Goal: Information Seeking & Learning: Learn about a topic

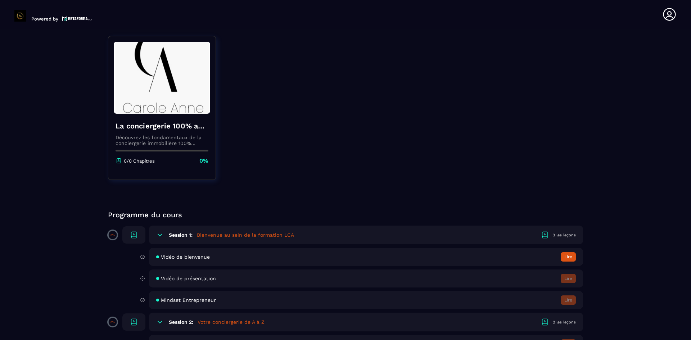
scroll to position [36, 0]
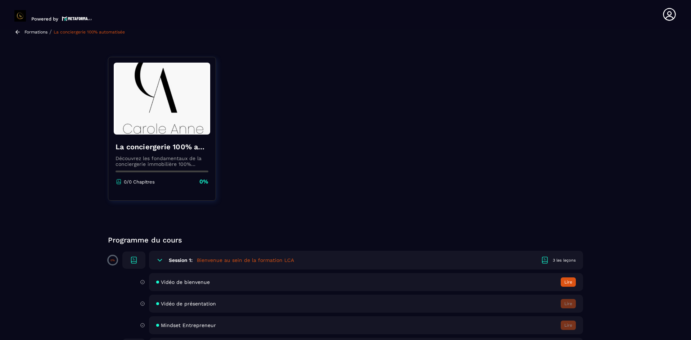
click at [569, 320] on div "Mindset Entrepreneur Lire" at bounding box center [366, 325] width 434 height 18
click at [570, 282] on button "Lire" at bounding box center [568, 281] width 15 height 9
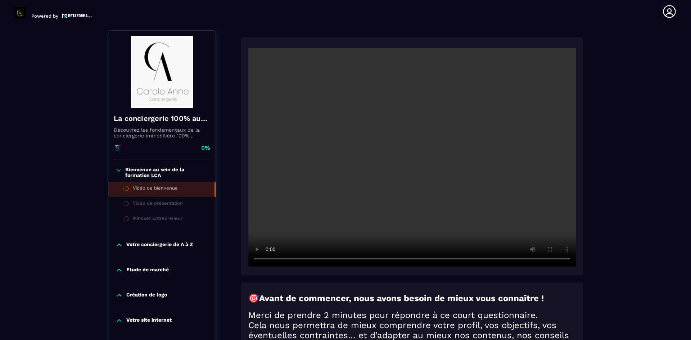
scroll to position [75, 0]
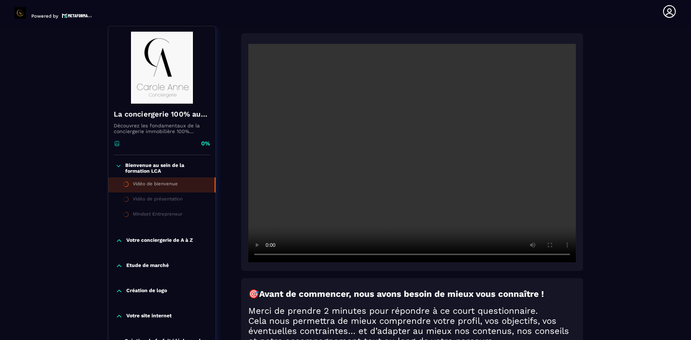
click at [162, 203] on div "Vidéo de présentation" at bounding box center [158, 200] width 50 height 8
click at [164, 197] on div "Vidéo de présentation" at bounding box center [158, 200] width 50 height 8
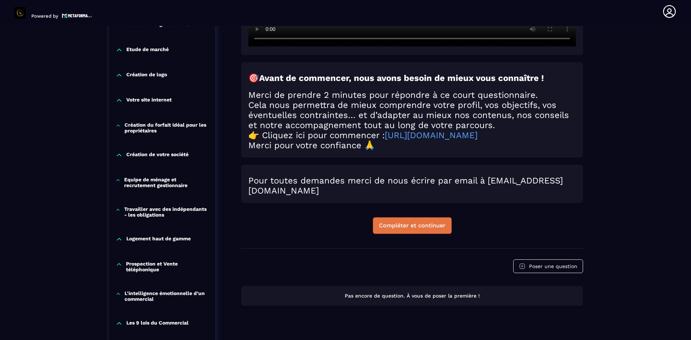
click at [416, 229] on div "Compléter et continuer" at bounding box center [412, 225] width 67 height 7
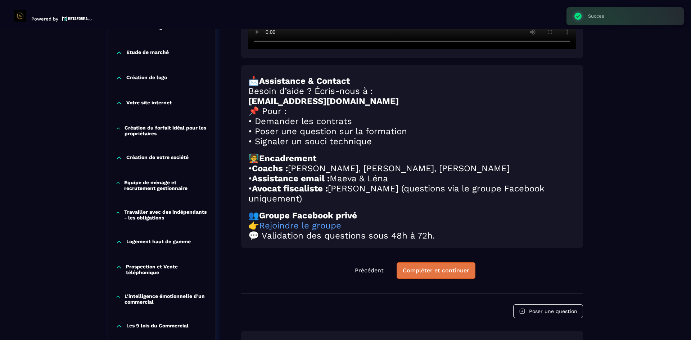
click at [426, 274] on div "Compléter et continuer" at bounding box center [436, 270] width 67 height 7
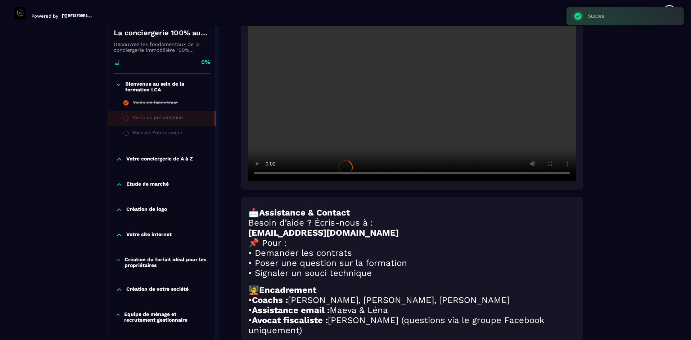
scroll to position [83, 0]
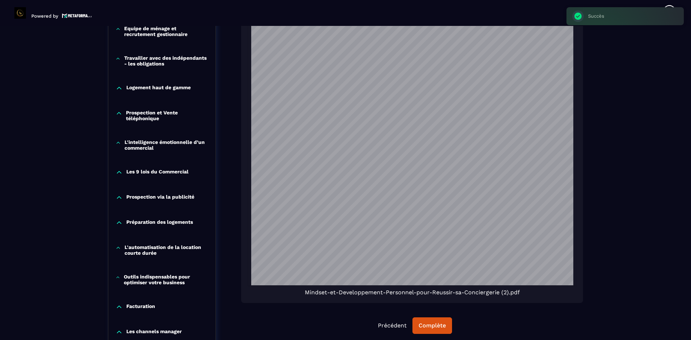
scroll to position [471, 0]
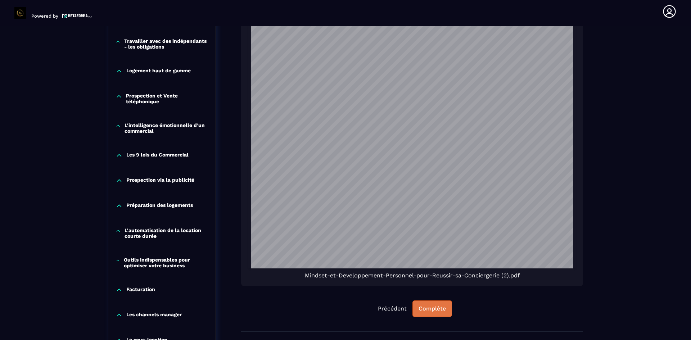
click at [440, 312] on div "Complète" at bounding box center [432, 308] width 27 height 7
click at [440, 312] on div "Continuer" at bounding box center [432, 308] width 28 height 7
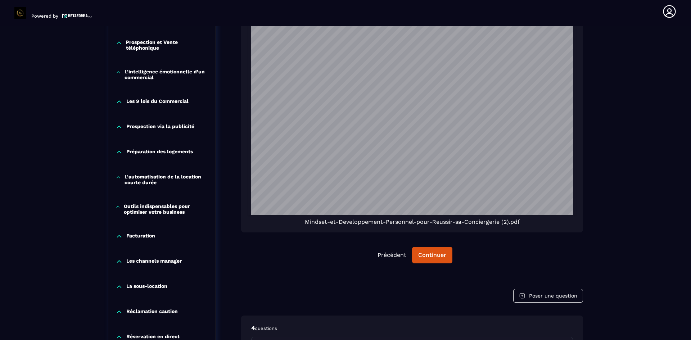
scroll to position [511, 0]
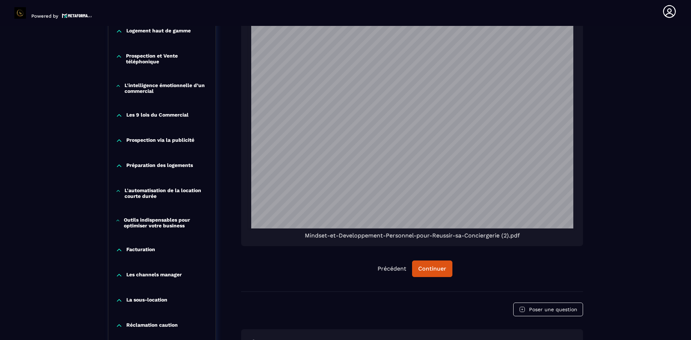
click at [437, 272] on button "Continuer" at bounding box center [432, 269] width 40 height 17
click at [425, 268] on div "Continuer" at bounding box center [432, 268] width 28 height 7
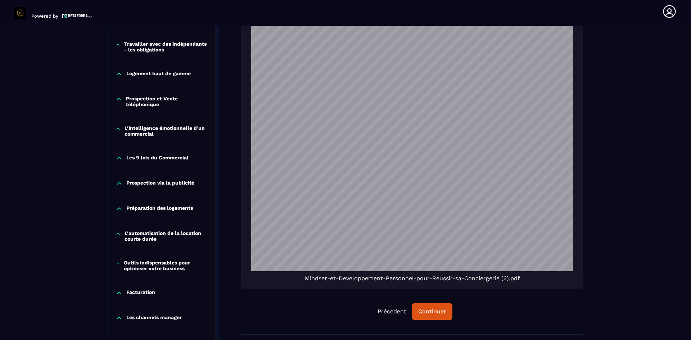
scroll to position [612, 0]
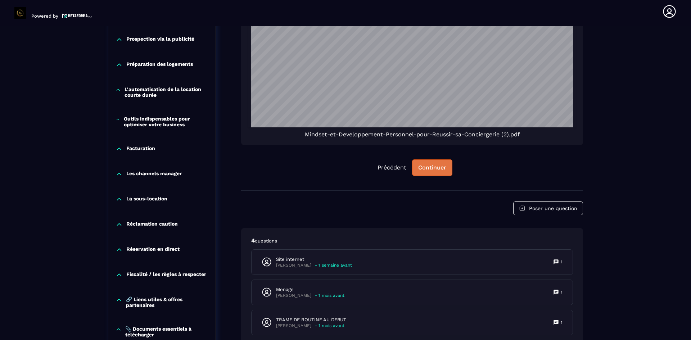
click at [429, 174] on button "Continuer" at bounding box center [432, 167] width 40 height 17
click at [440, 169] on div "Continuer" at bounding box center [432, 167] width 28 height 7
